Goal: Task Accomplishment & Management: Manage account settings

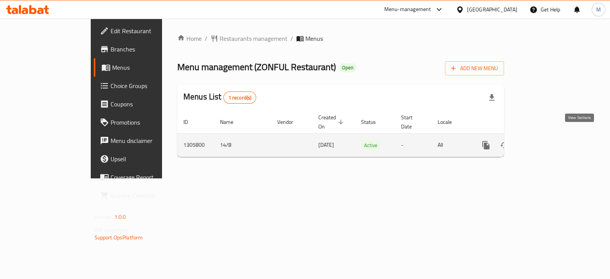
click at [546, 141] on icon "enhanced table" at bounding box center [541, 145] width 9 height 9
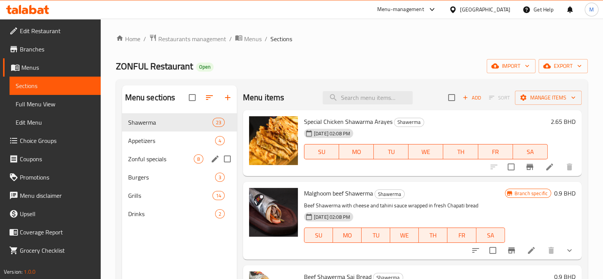
click at [155, 157] on span "Zonful specials" at bounding box center [161, 158] width 66 height 9
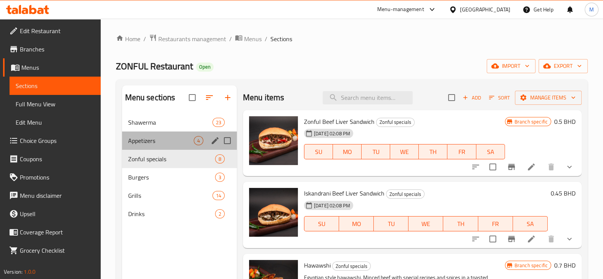
click at [156, 145] on div "Appetizers 4" at bounding box center [179, 141] width 115 height 18
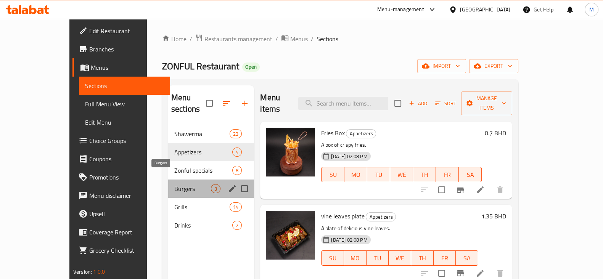
click at [174, 184] on span "Burgers" at bounding box center [192, 188] width 37 height 9
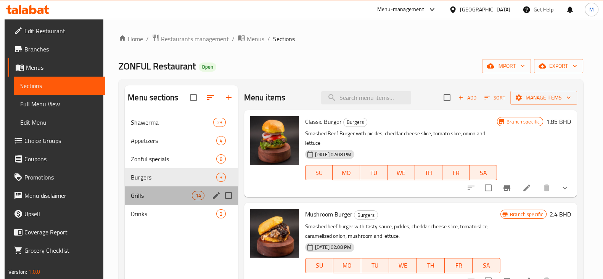
click at [145, 203] on div "Grills 14" at bounding box center [181, 196] width 113 height 18
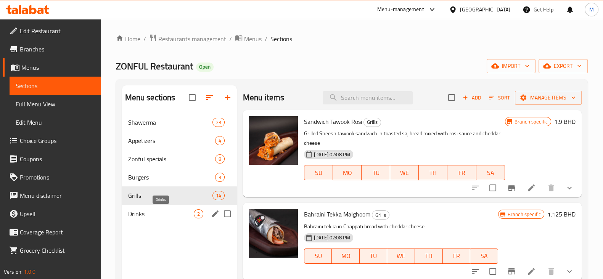
click at [143, 215] on span "Drinks" at bounding box center [161, 213] width 66 height 9
